Goal: Task Accomplishment & Management: Use online tool/utility

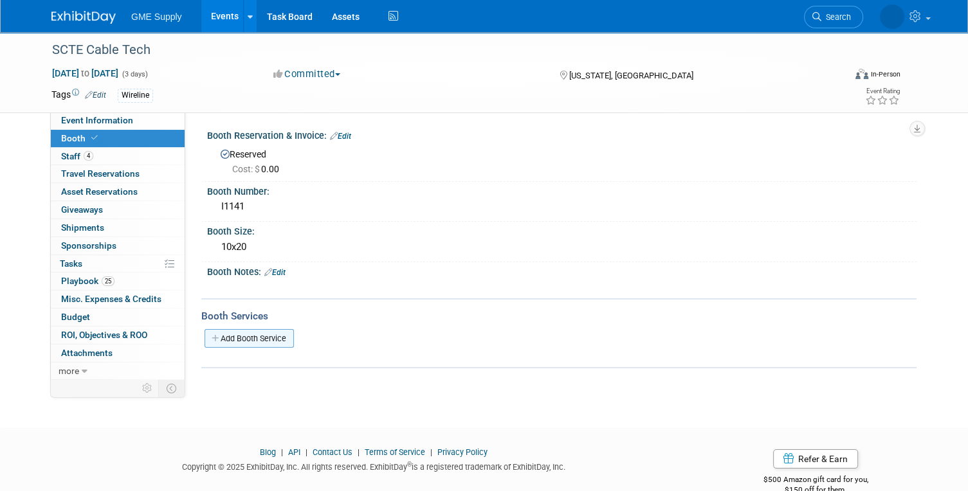
click at [260, 338] on link "Add Booth Service" at bounding box center [248, 338] width 89 height 19
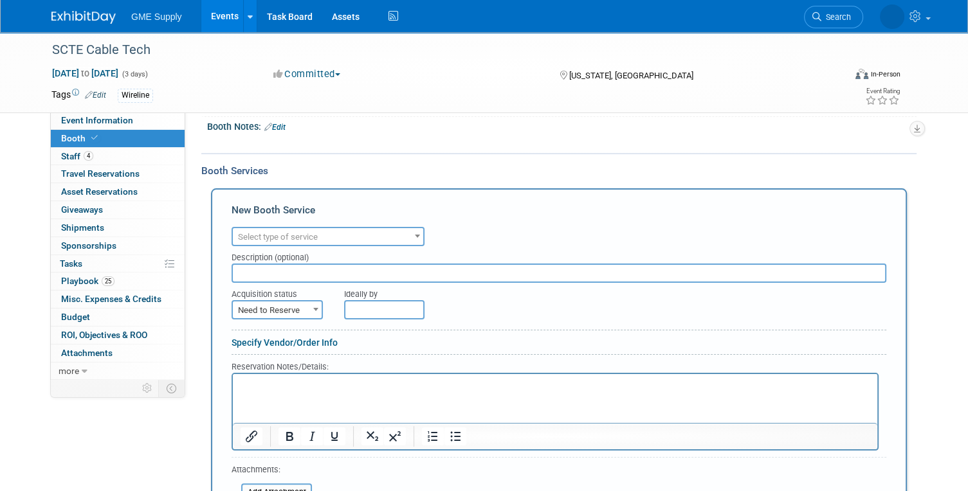
scroll to position [146, 0]
click at [395, 235] on span "Select type of service" at bounding box center [328, 237] width 190 height 18
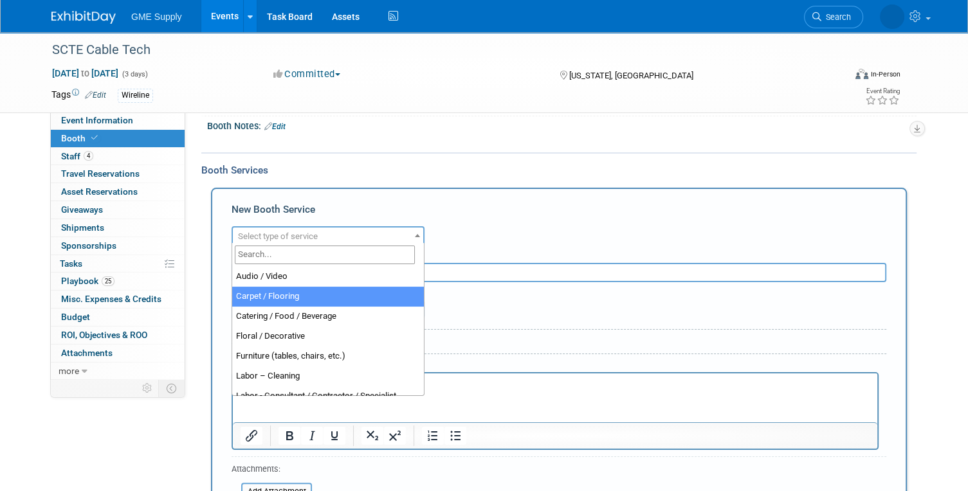
select select "4"
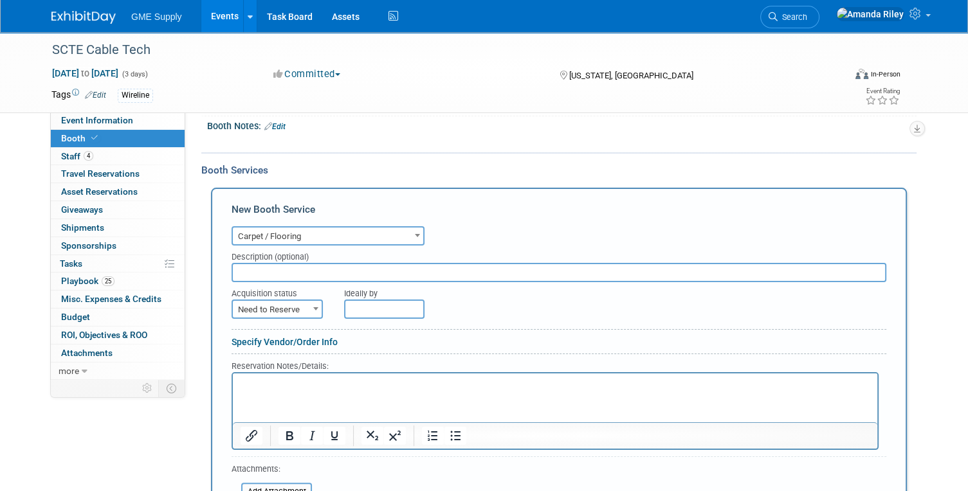
click at [309, 271] on input "text" at bounding box center [558, 272] width 654 height 19
type input "Carpet & Padding"
click at [309, 313] on span at bounding box center [315, 308] width 13 height 17
select select "2"
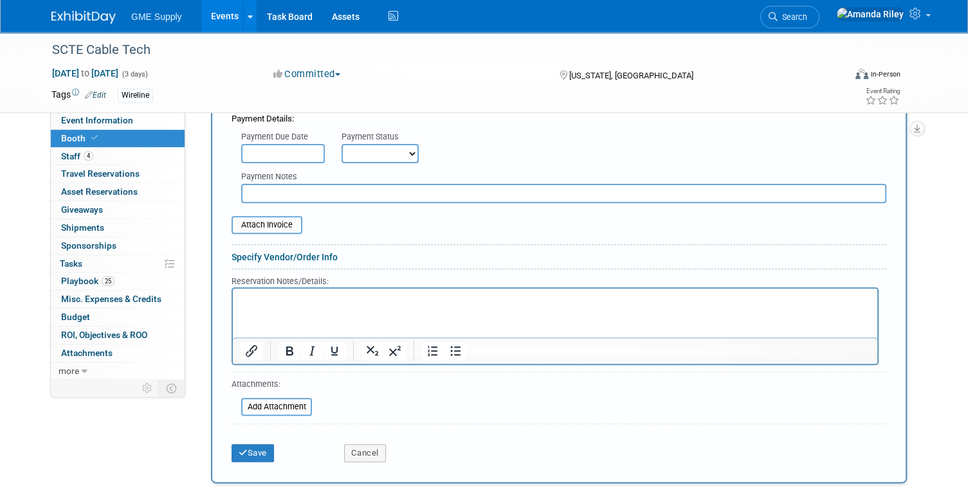
scroll to position [414, 0]
click at [399, 159] on select "Not Paid Yet Partially Paid Paid in Full" at bounding box center [379, 154] width 77 height 19
select select "1"
click at [341, 145] on select "Not Paid Yet Partially Paid Paid in Full" at bounding box center [379, 154] width 77 height 19
click at [249, 449] on button "Save" at bounding box center [252, 455] width 42 height 18
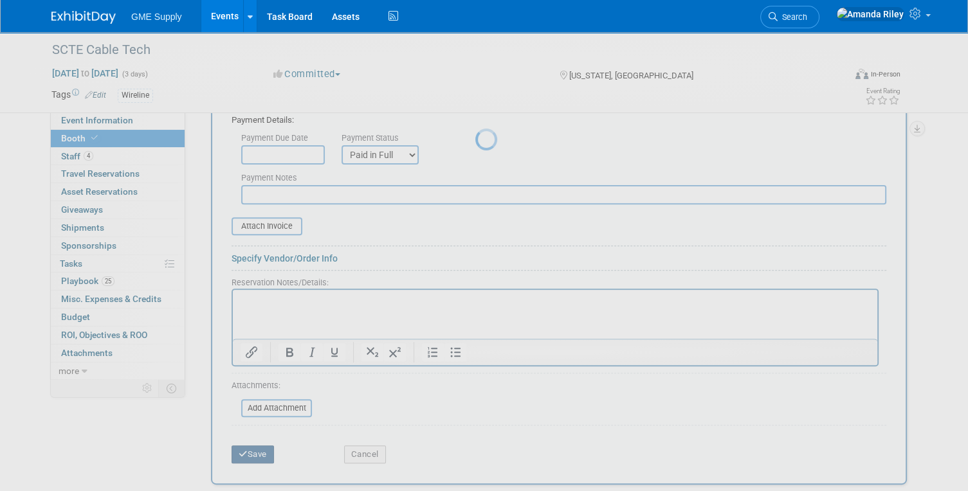
scroll to position [113, 0]
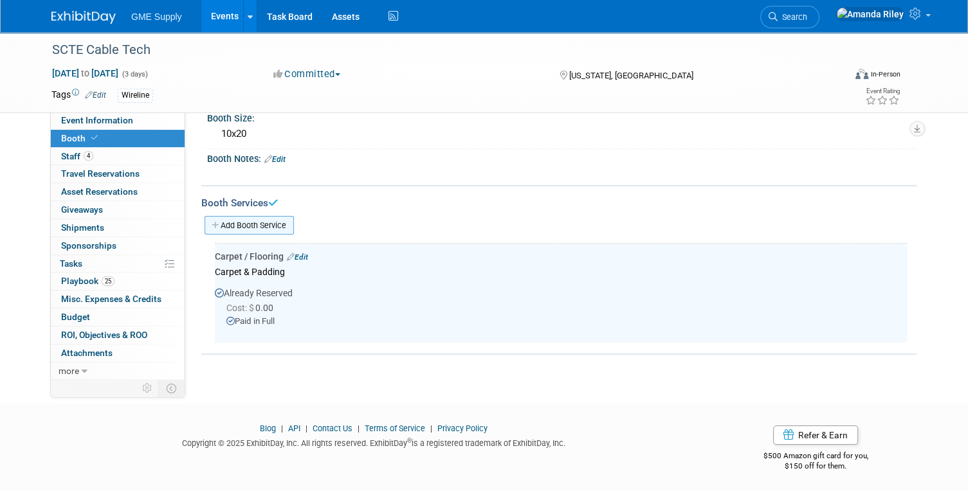
click at [282, 218] on link "Add Booth Service" at bounding box center [248, 225] width 89 height 19
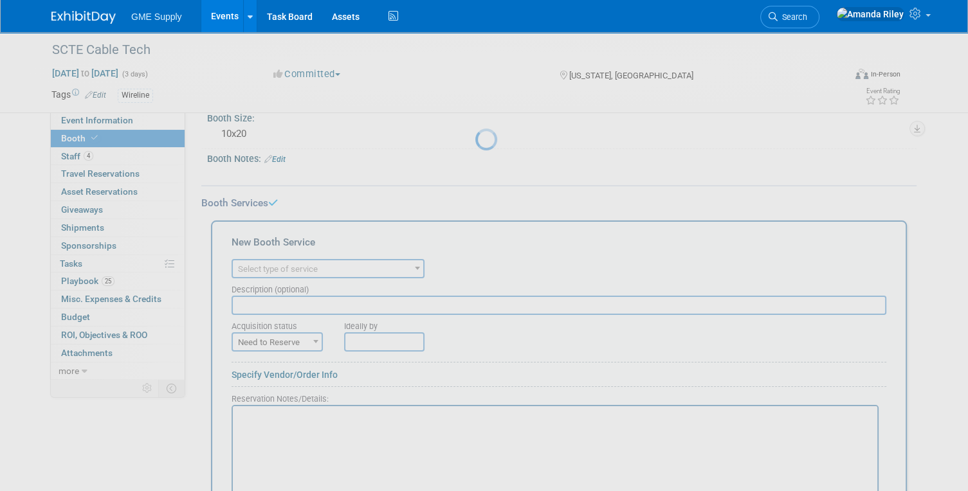
scroll to position [0, 0]
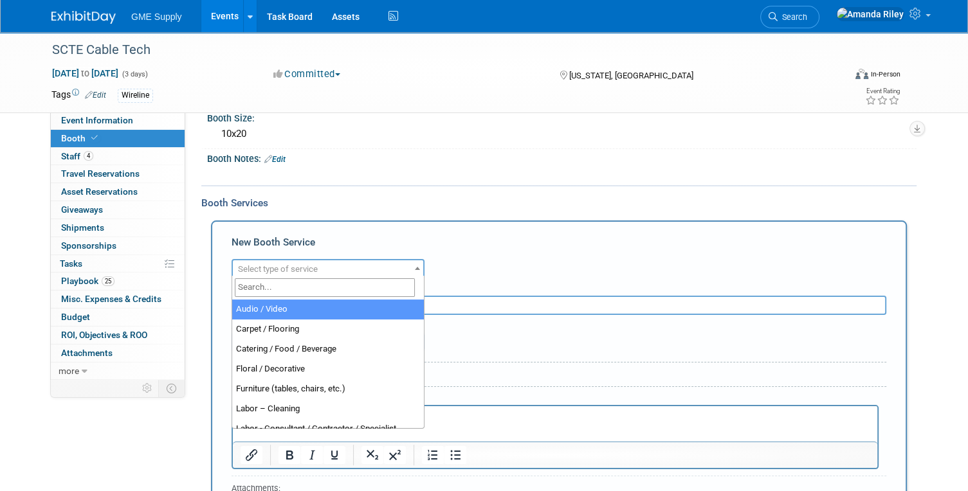
click at [300, 264] on span "Select type of service" at bounding box center [278, 269] width 80 height 10
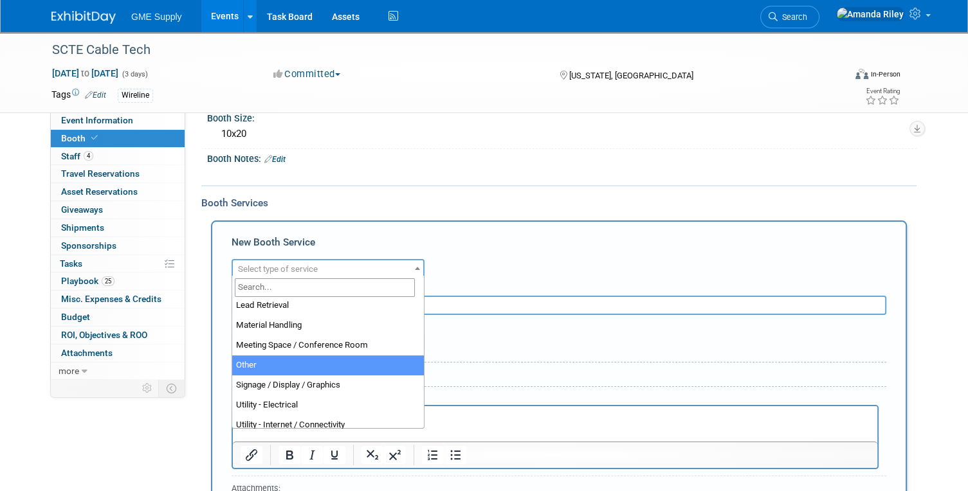
scroll to position [283, 0]
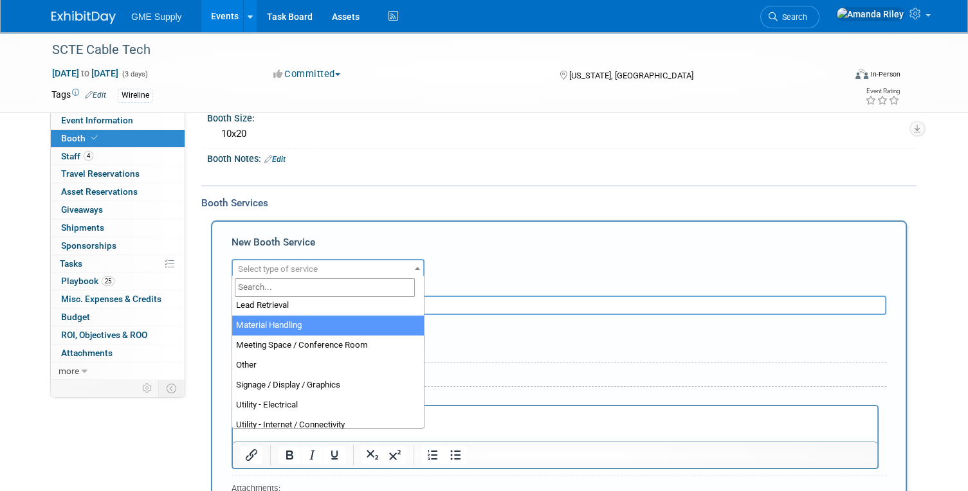
select select "10"
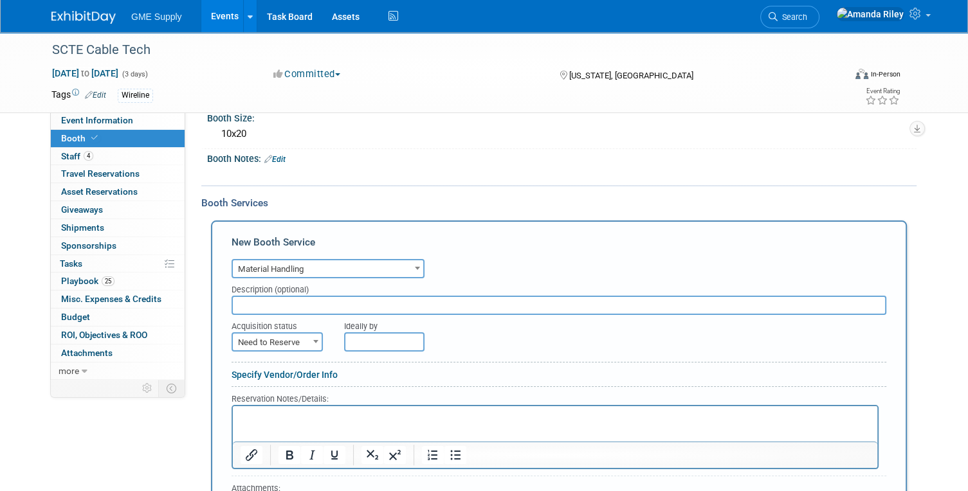
click at [324, 302] on input "text" at bounding box center [558, 305] width 654 height 19
type input "Express Return Labels X2"
click at [306, 341] on span "Need to Reserve" at bounding box center [277, 343] width 89 height 18
select select "2"
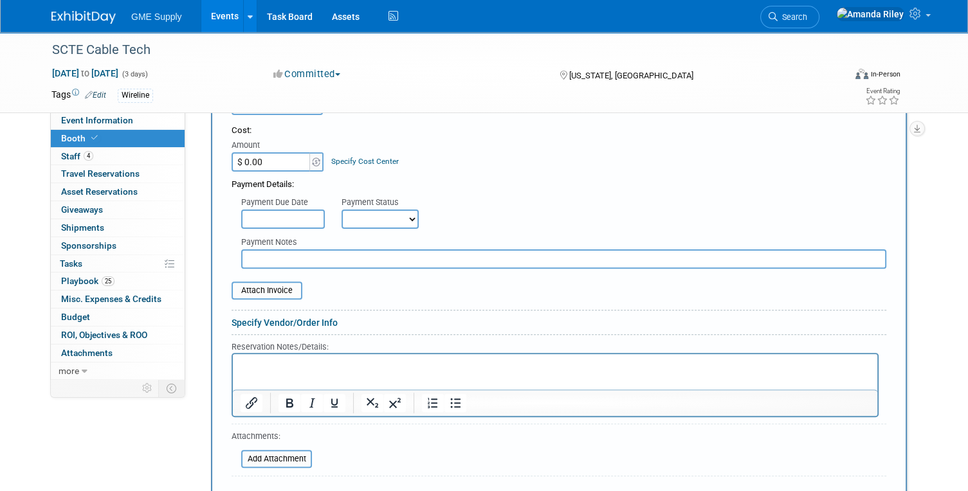
scroll to position [350, 0]
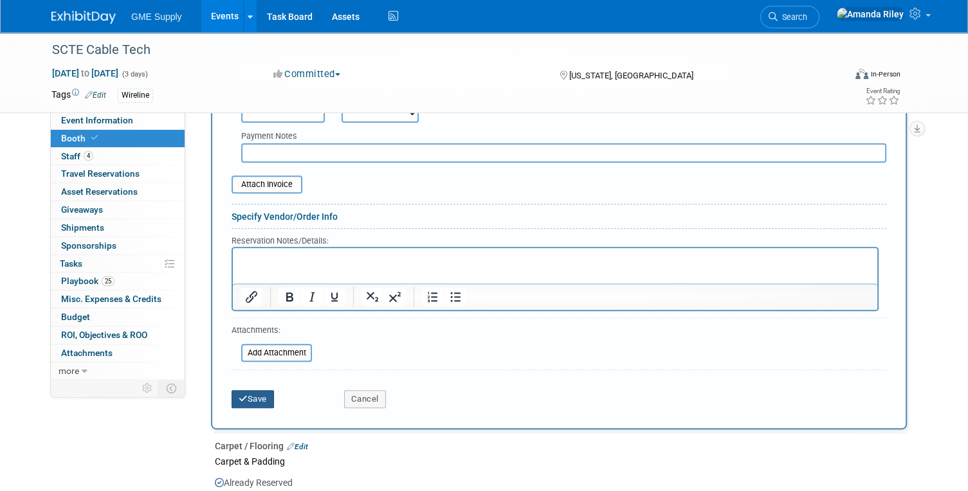
click at [246, 395] on icon "submit" at bounding box center [243, 399] width 9 height 8
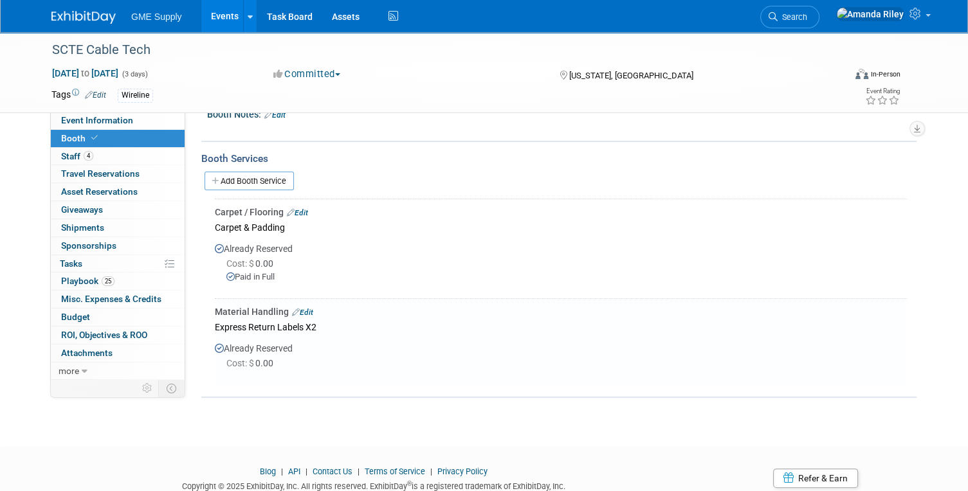
scroll to position [151, 0]
